Goal: Information Seeking & Learning: Understand process/instructions

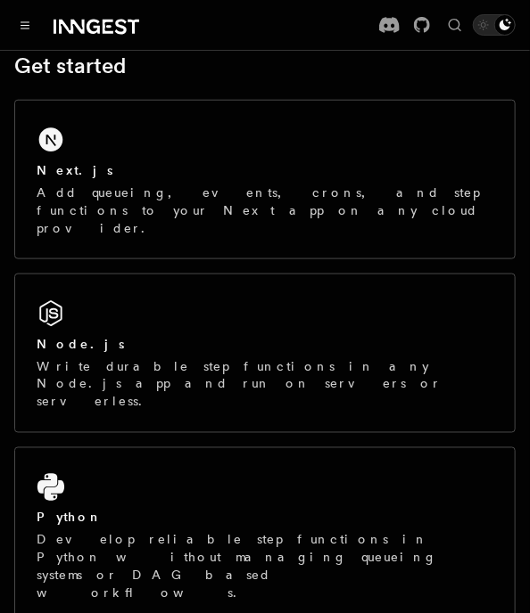
scroll to position [292, 0]
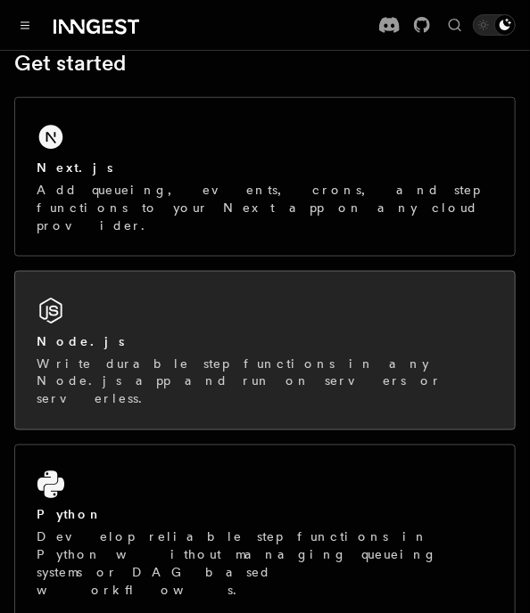
click at [184, 312] on div "Node.js Write durable step functions in any Node.js app and run on servers or s…" at bounding box center [264, 351] width 499 height 158
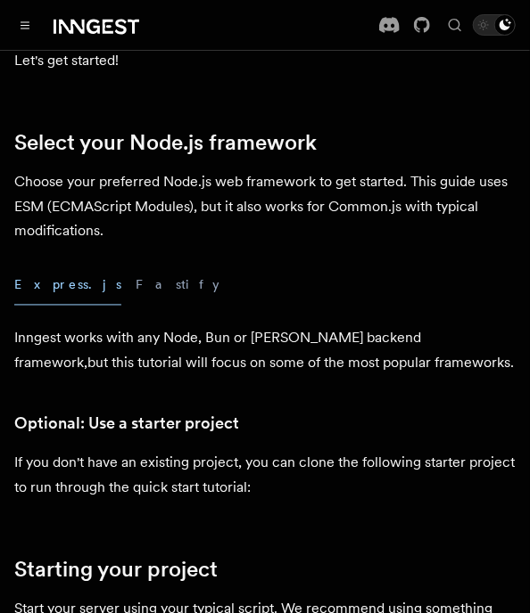
scroll to position [440, 0]
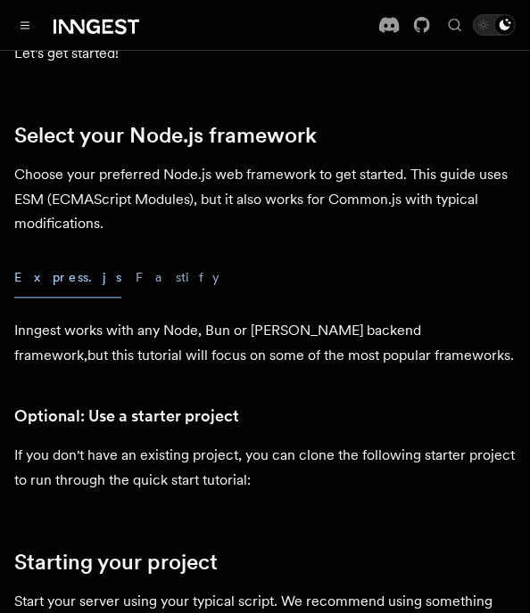
click at [57, 284] on button "Express.js" at bounding box center [67, 279] width 107 height 40
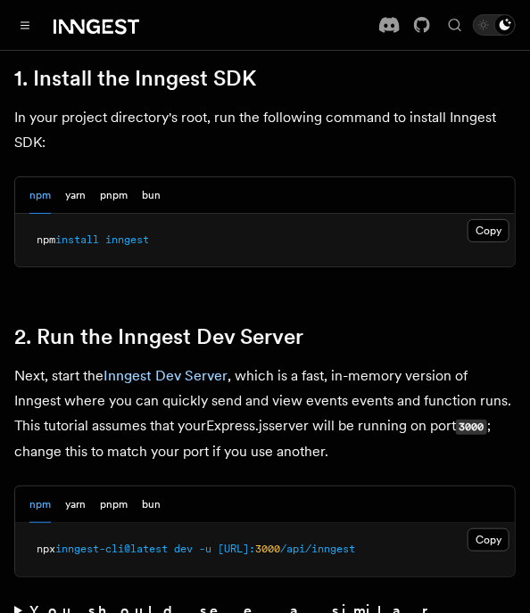
scroll to position [1233, 0]
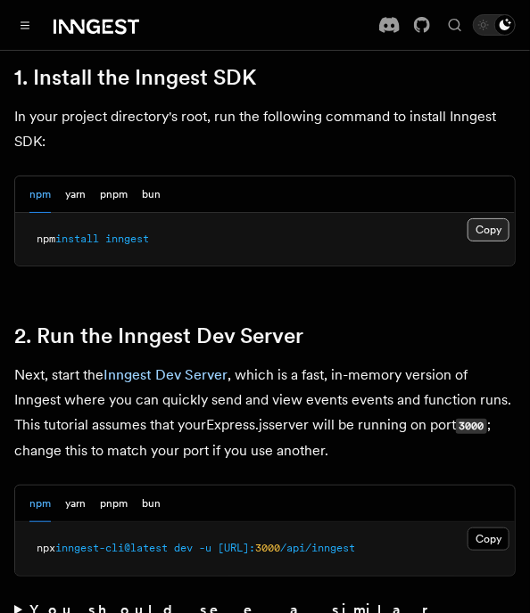
click at [485, 232] on button "Copy Copied" at bounding box center [488, 229] width 42 height 23
